Goal: Find specific page/section: Find specific page/section

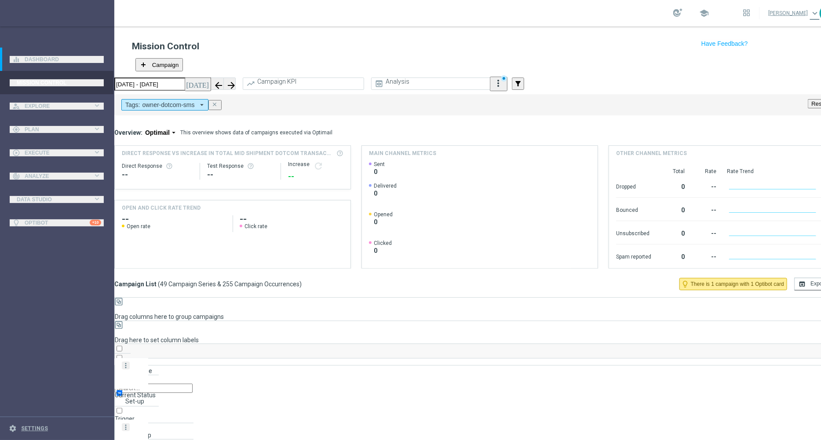
click at [206, 101] on icon "arrow_drop_down" at bounding box center [202, 105] width 8 height 8
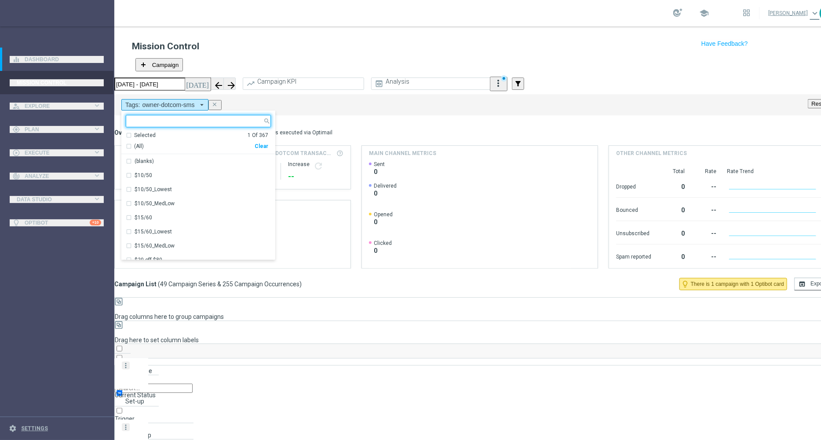
click at [0, 0] on div "Clear" at bounding box center [0, 0] width 0 height 0
click at [216, 116] on input "text" at bounding box center [194, 119] width 137 height 7
click at [205, 182] on div "owner-dotcom-promo" at bounding box center [198, 189] width 145 height 14
type input "owner-"
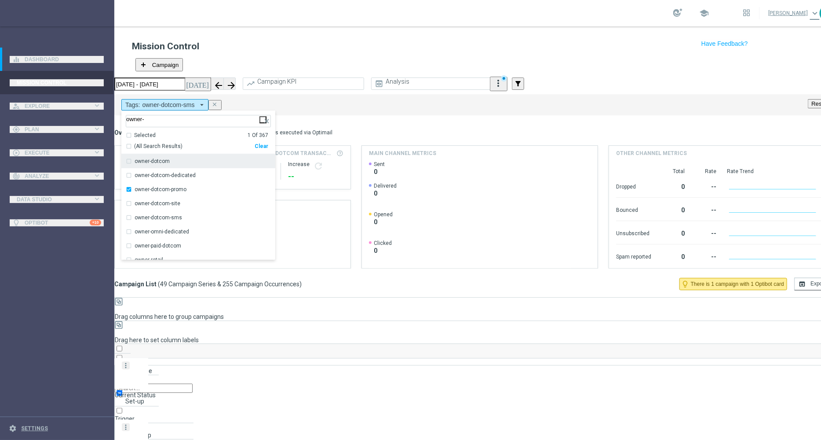
click at [400, 128] on div "Overview: Optimail arrow_drop_down This overview shows data of campaigns execut…" at bounding box center [474, 132] width 720 height 8
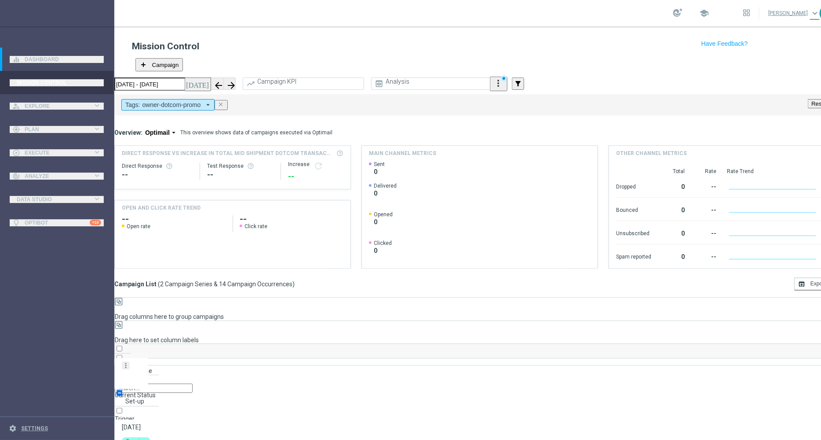
click at [130, 351] on icon "more_vert" at bounding box center [126, 427] width 8 height 8
